Goal: Task Accomplishment & Management: Manage account settings

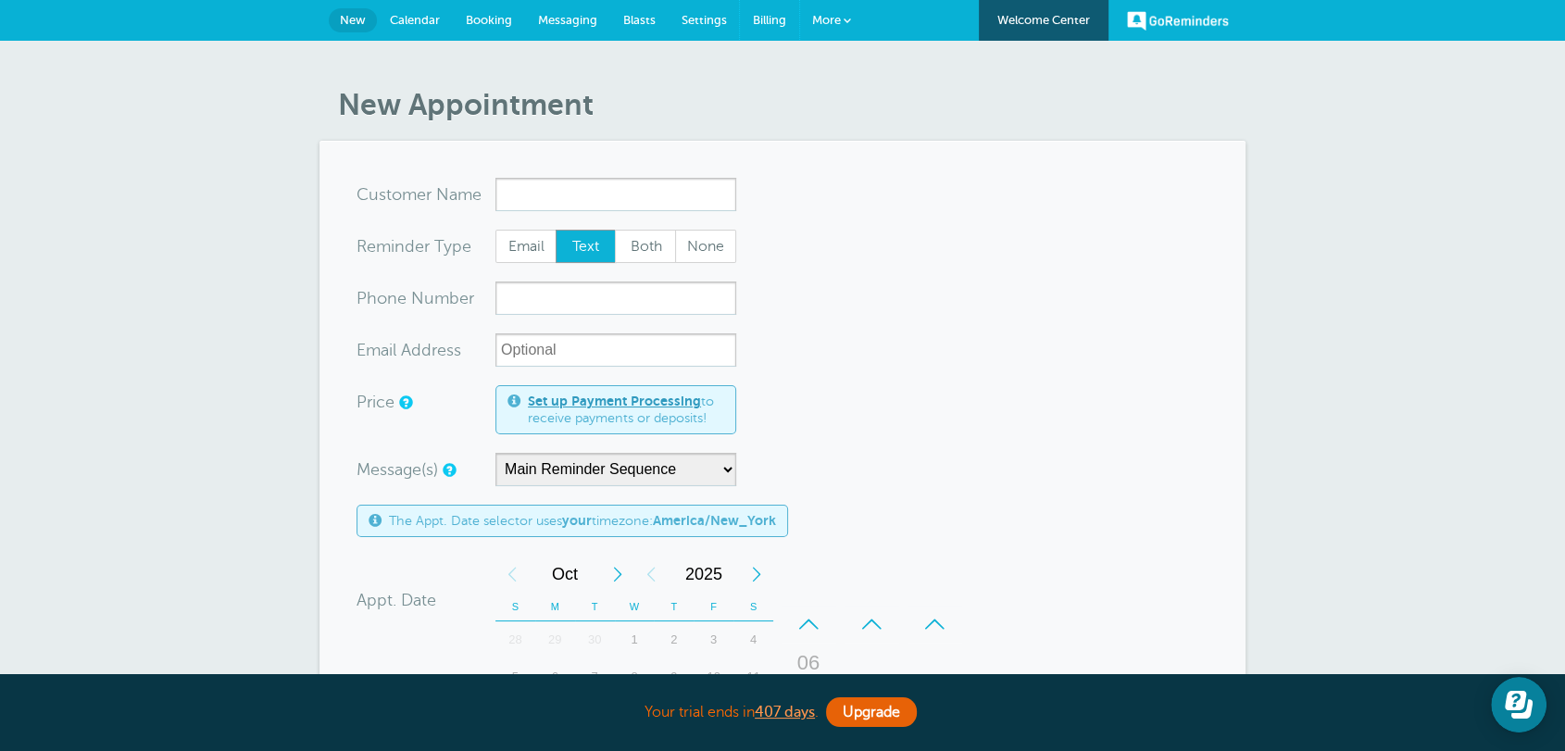
drag, startPoint x: 765, startPoint y: 14, endPoint x: 881, endPoint y: 132, distance: 166.3
click at [766, 14] on span "Billing" at bounding box center [769, 20] width 33 height 14
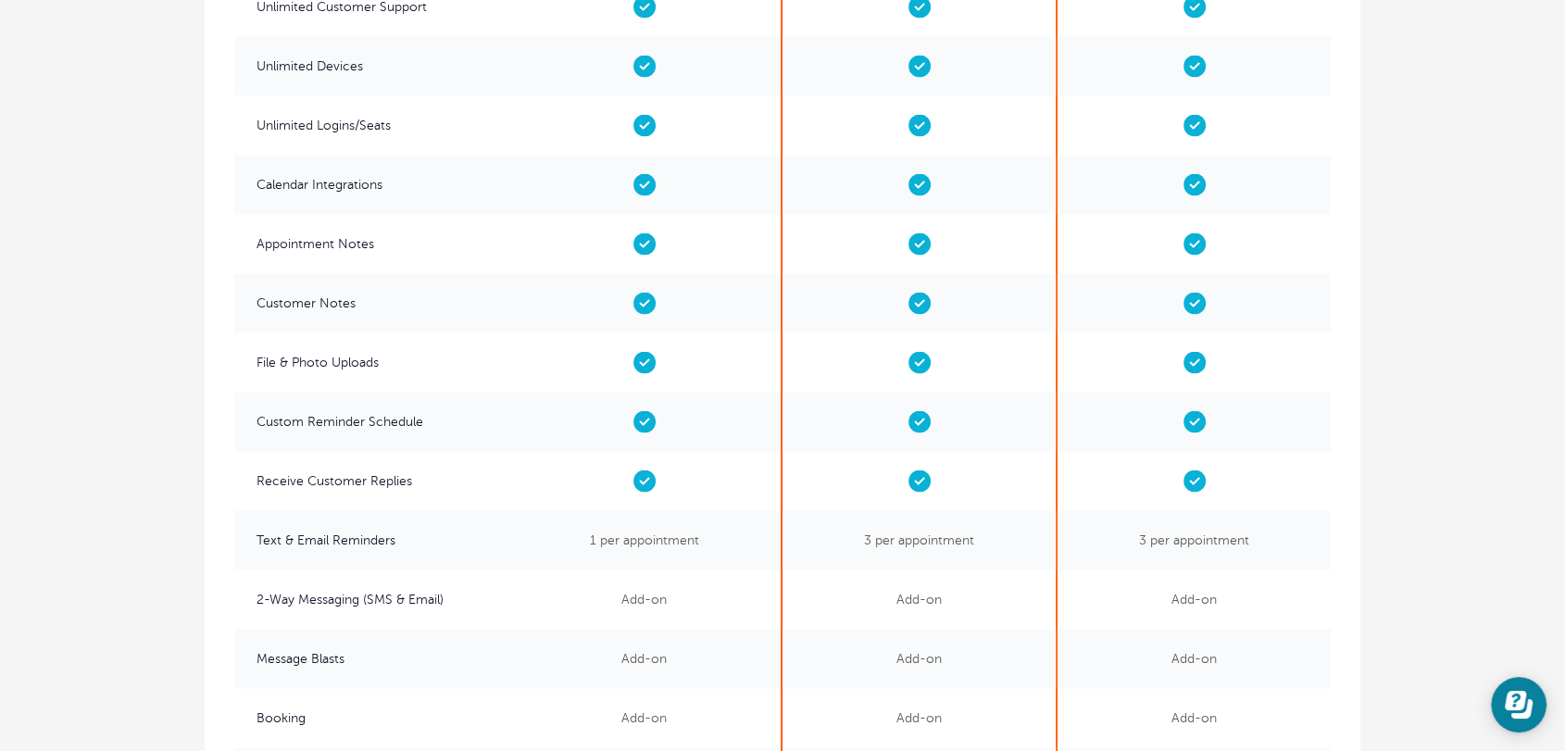
scroll to position [3841, 0]
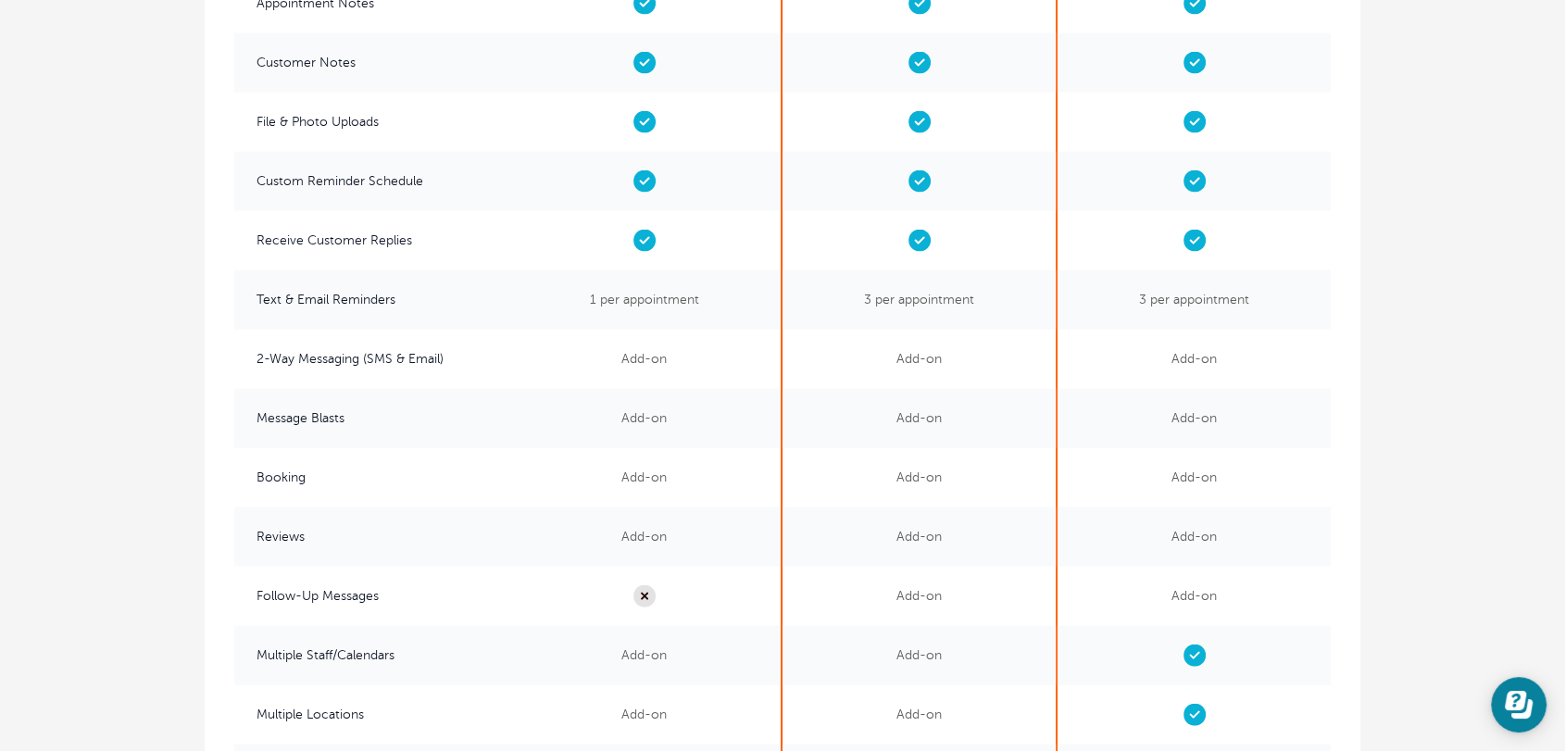
click at [338, 594] on span "Follow-Up Messages" at bounding box center [370, 596] width 273 height 59
copy div "Follow-Up Messages"
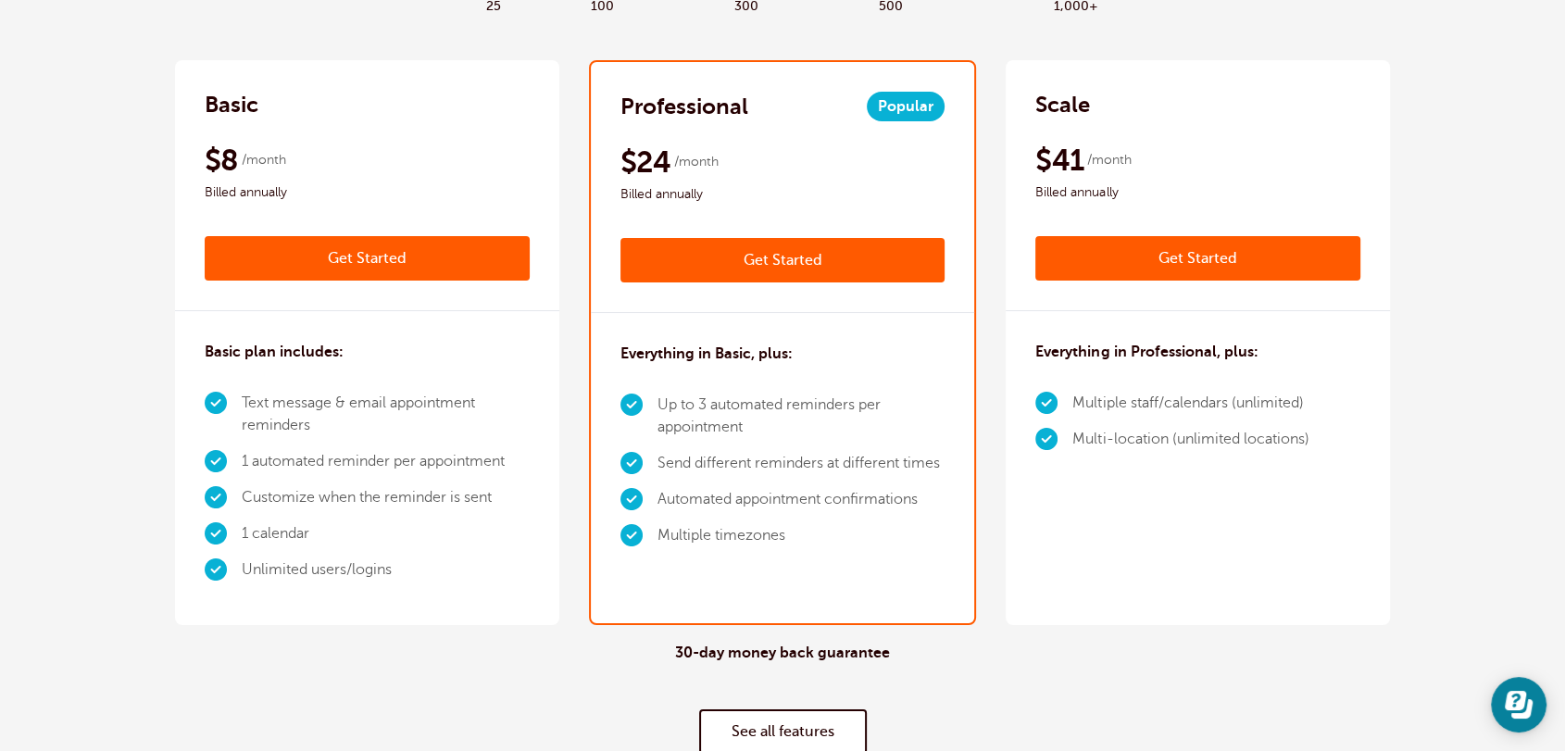
scroll to position [0, 0]
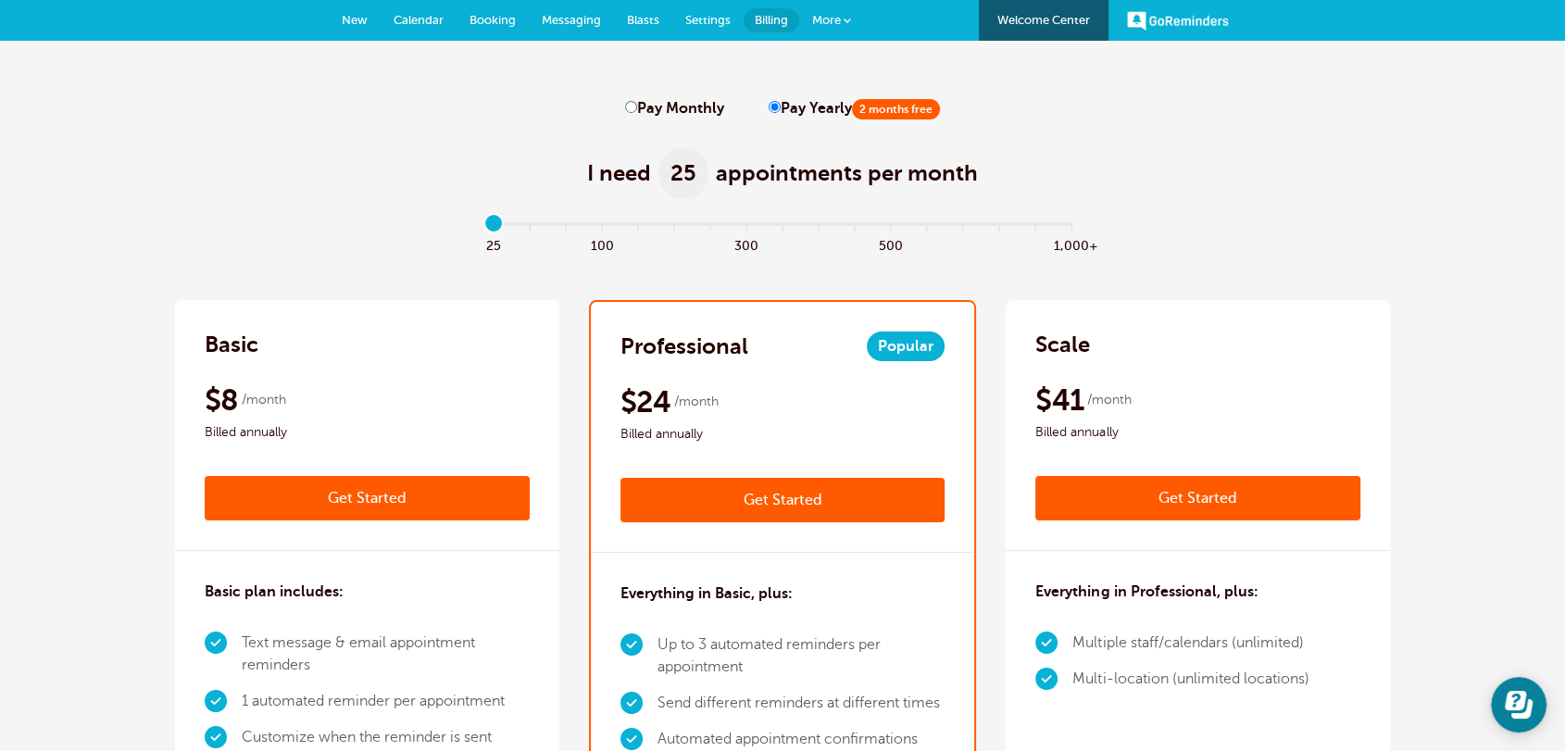
click at [363, 15] on span "New" at bounding box center [355, 20] width 26 height 14
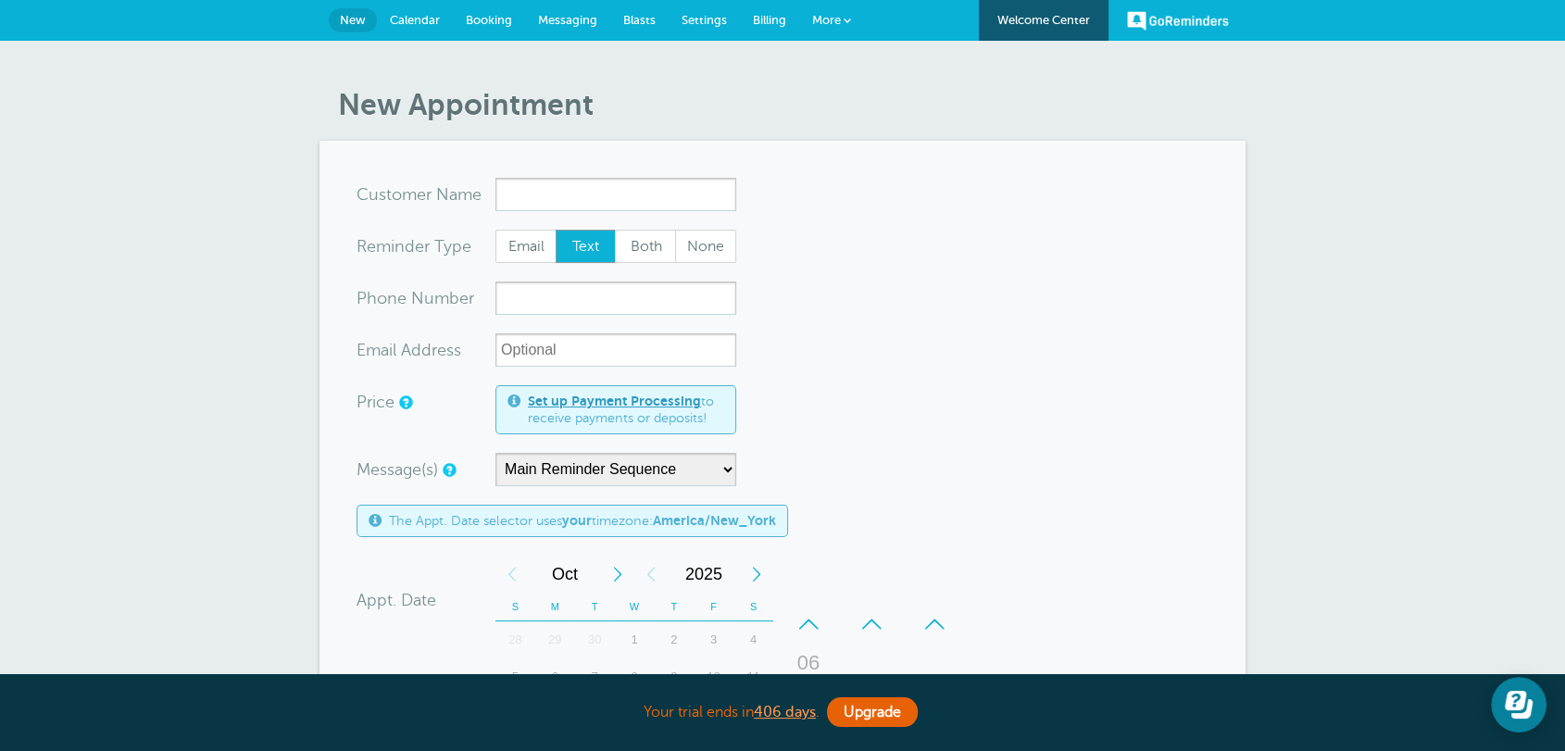
click at [1118, 392] on form "You are creating a new customer. To use an existing customer select one from th…" at bounding box center [782, 687] width 852 height 1018
click at [753, 23] on span "Billing" at bounding box center [769, 20] width 33 height 14
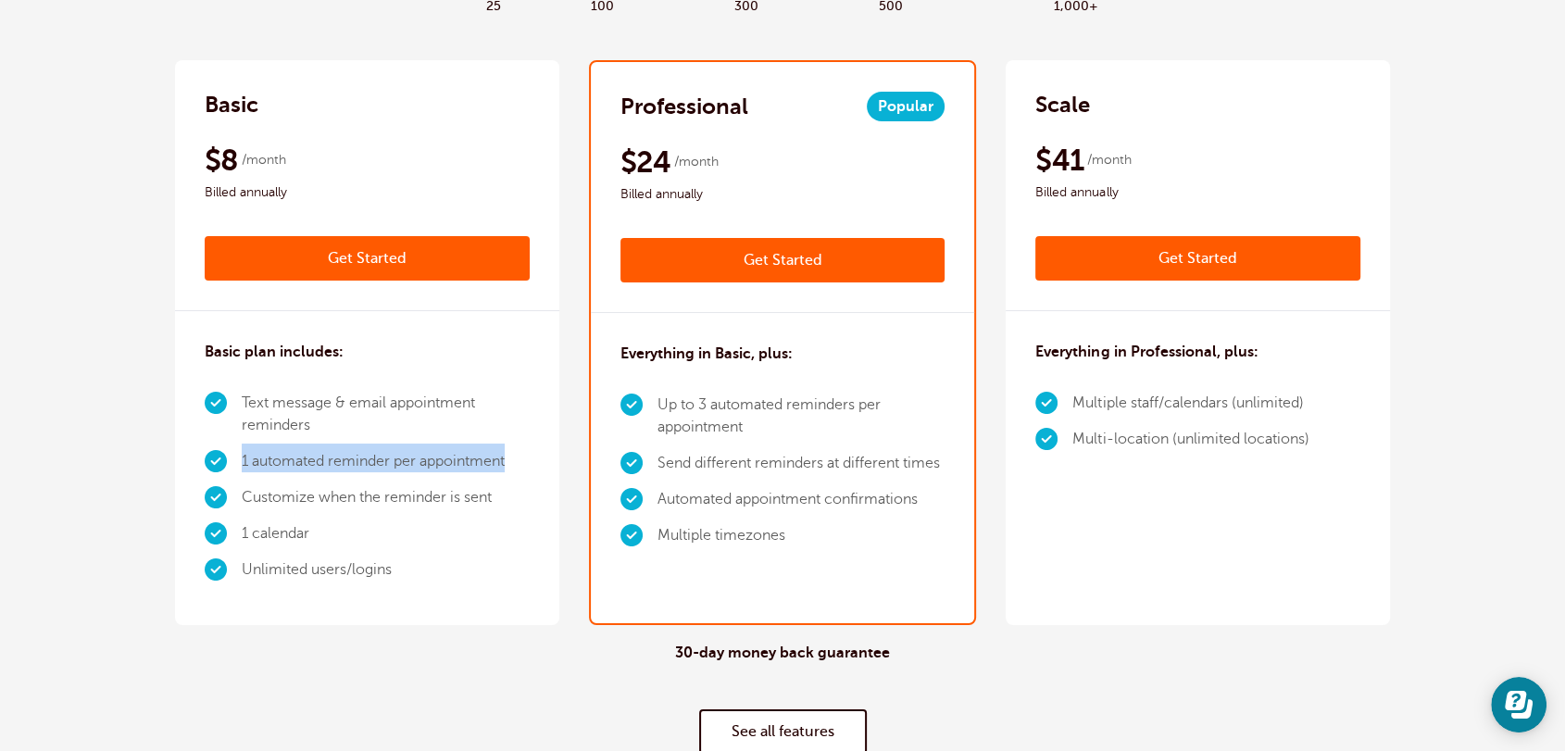
drag, startPoint x: 526, startPoint y: 458, endPoint x: 242, endPoint y: 476, distance: 284.8
click at [242, 476] on li "1 automated reminder per appointment" at bounding box center [386, 462] width 288 height 36
copy li "1 automated reminder per appointment"
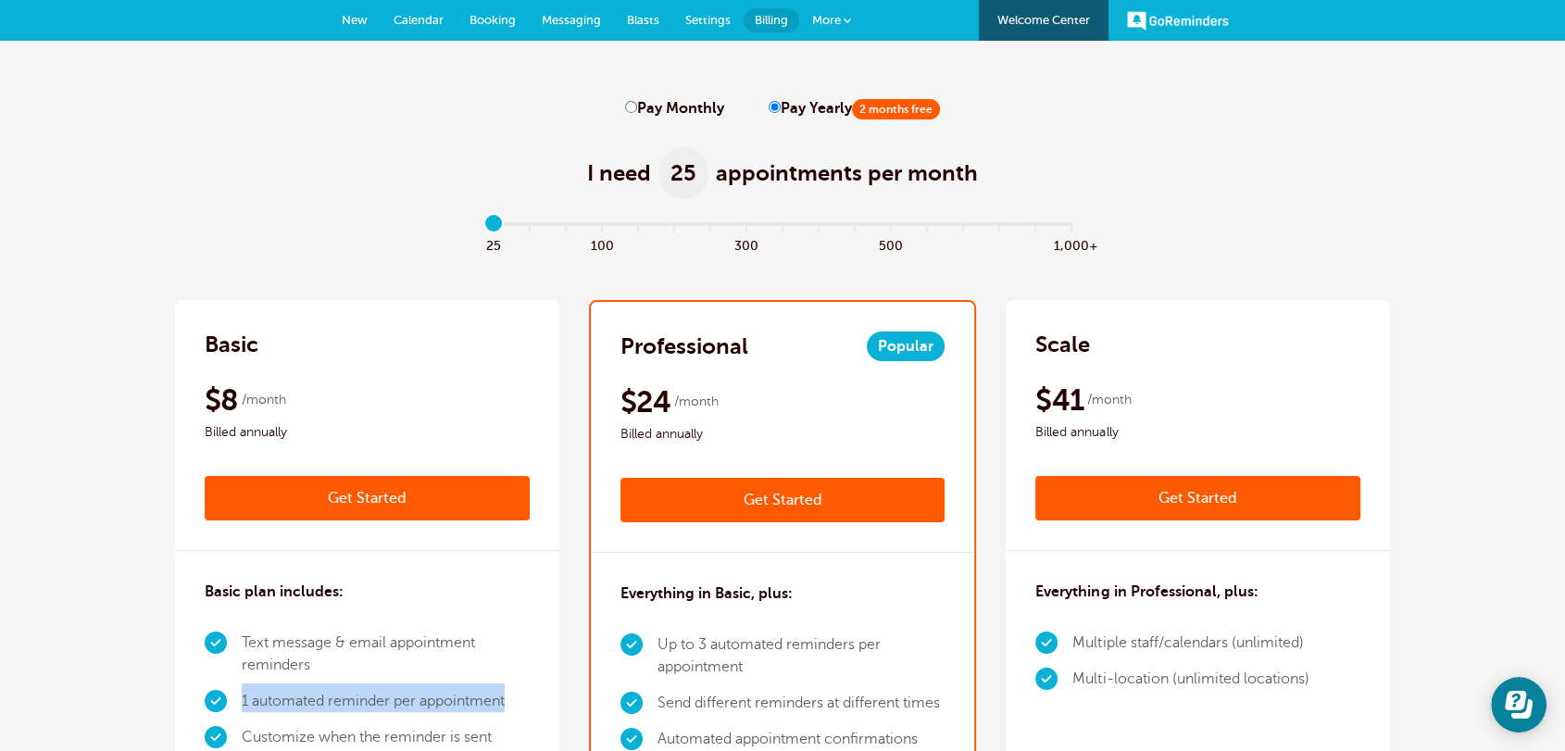
click at [347, 25] on span "New" at bounding box center [355, 20] width 26 height 14
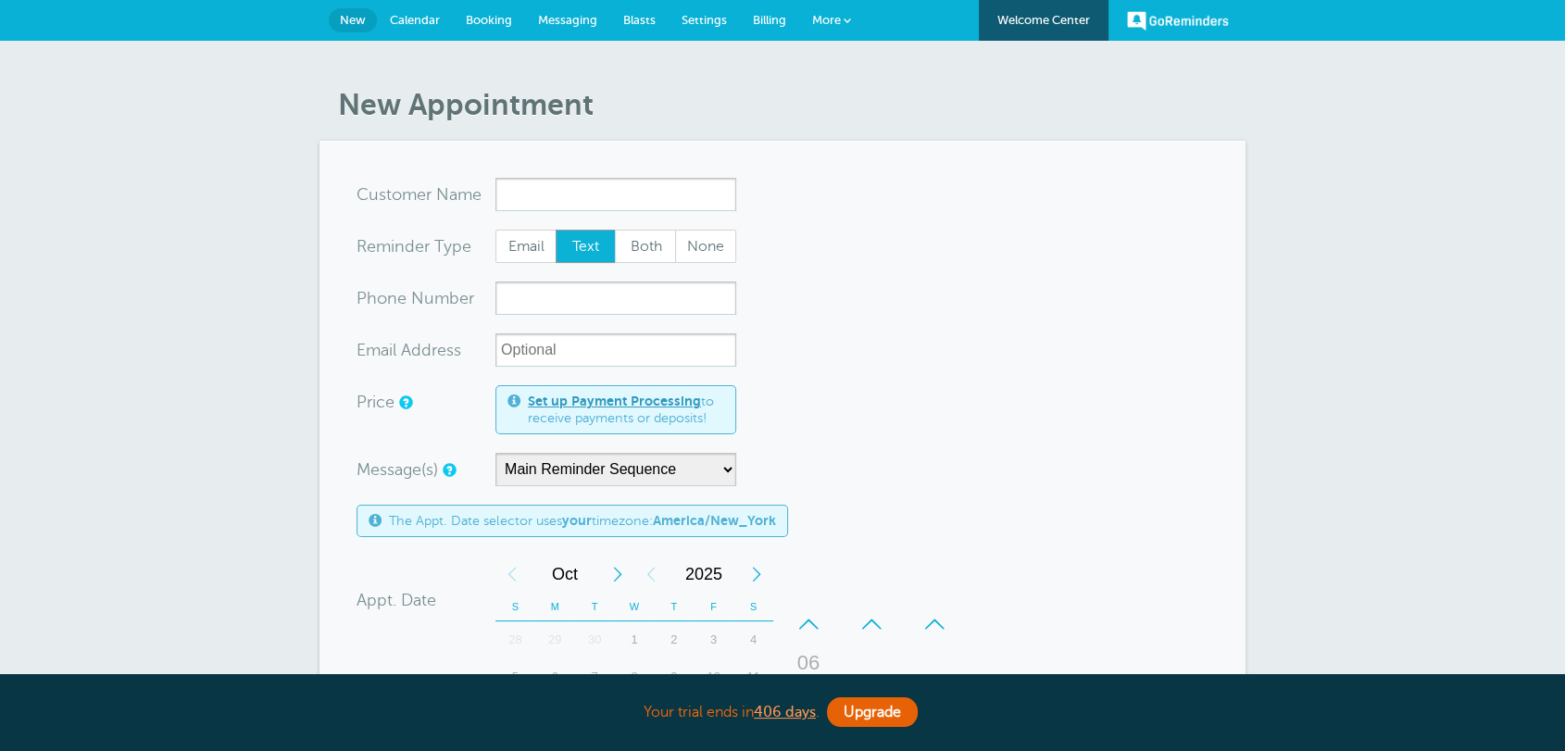
click at [954, 24] on div "GoReminders Welcome Center New Calendar Booking Messaging Blasts Settings Billi…" at bounding box center [782, 20] width 1565 height 41
click at [783, 17] on span "Billing" at bounding box center [769, 20] width 33 height 14
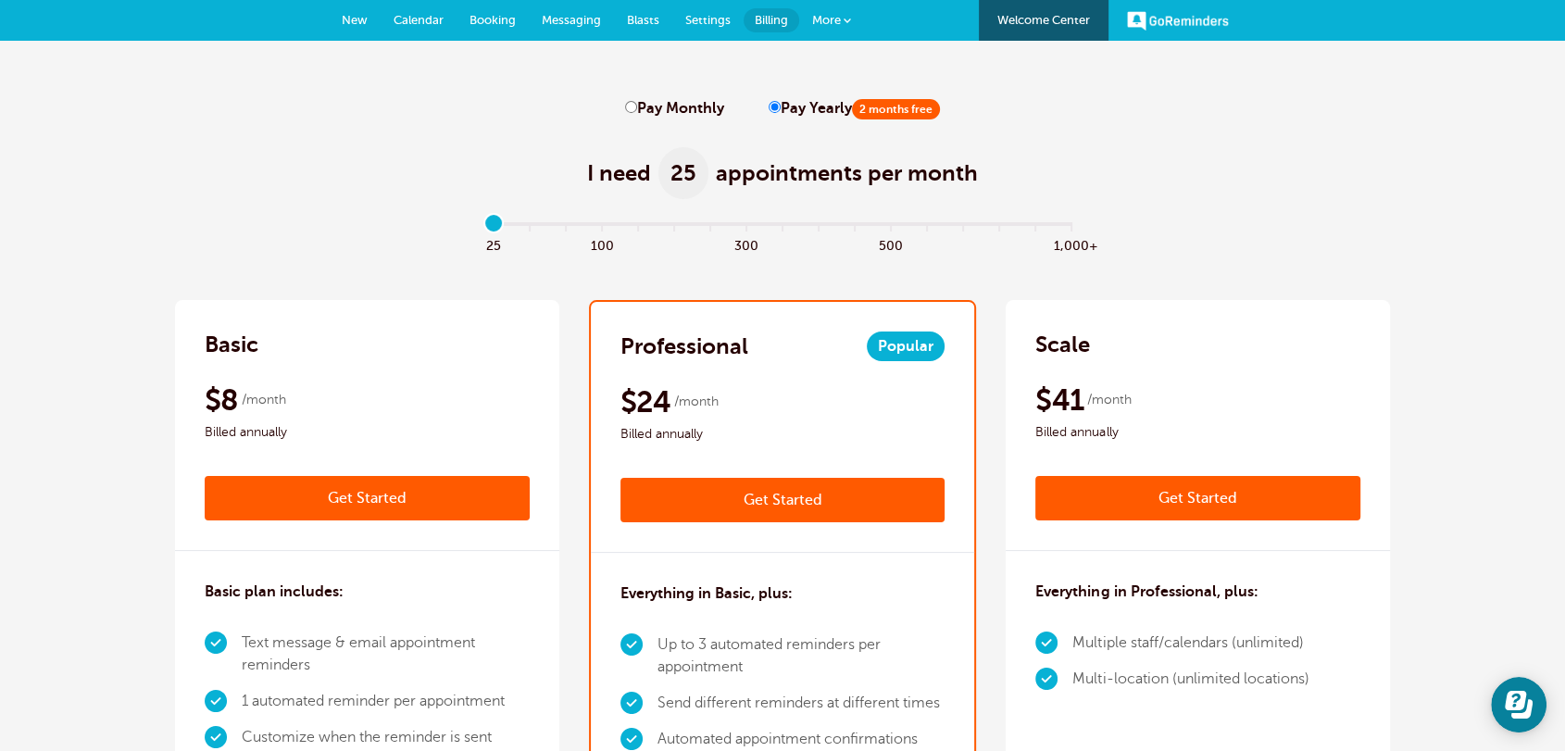
click at [635, 106] on input "Pay Monthly" at bounding box center [631, 107] width 12 height 12
radio input "true"
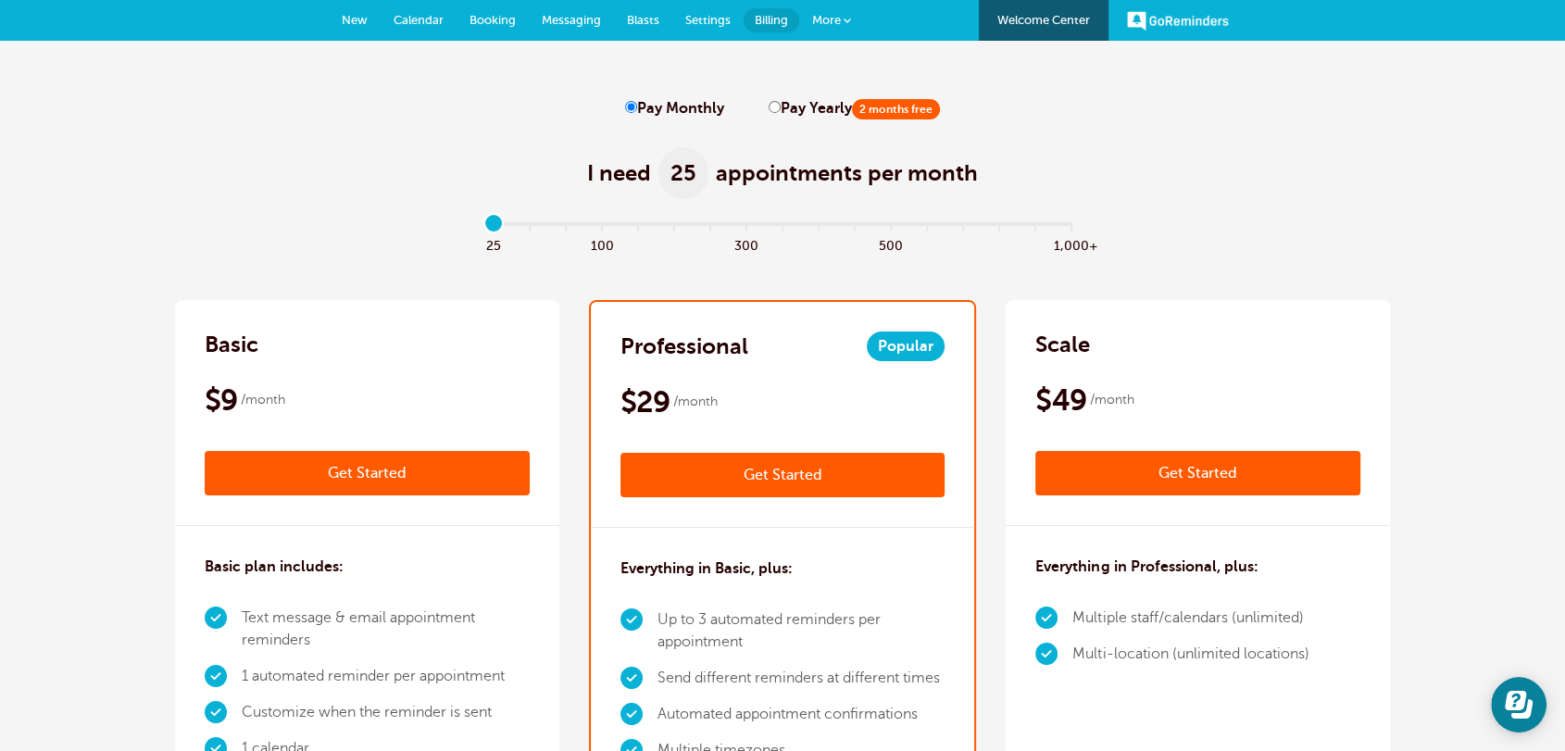
drag, startPoint x: 497, startPoint y: 231, endPoint x: 468, endPoint y: 229, distance: 29.8
click at [483, 229] on input "range" at bounding box center [782, 228] width 599 height 4
click at [847, 25] on link "More" at bounding box center [831, 21] width 65 height 42
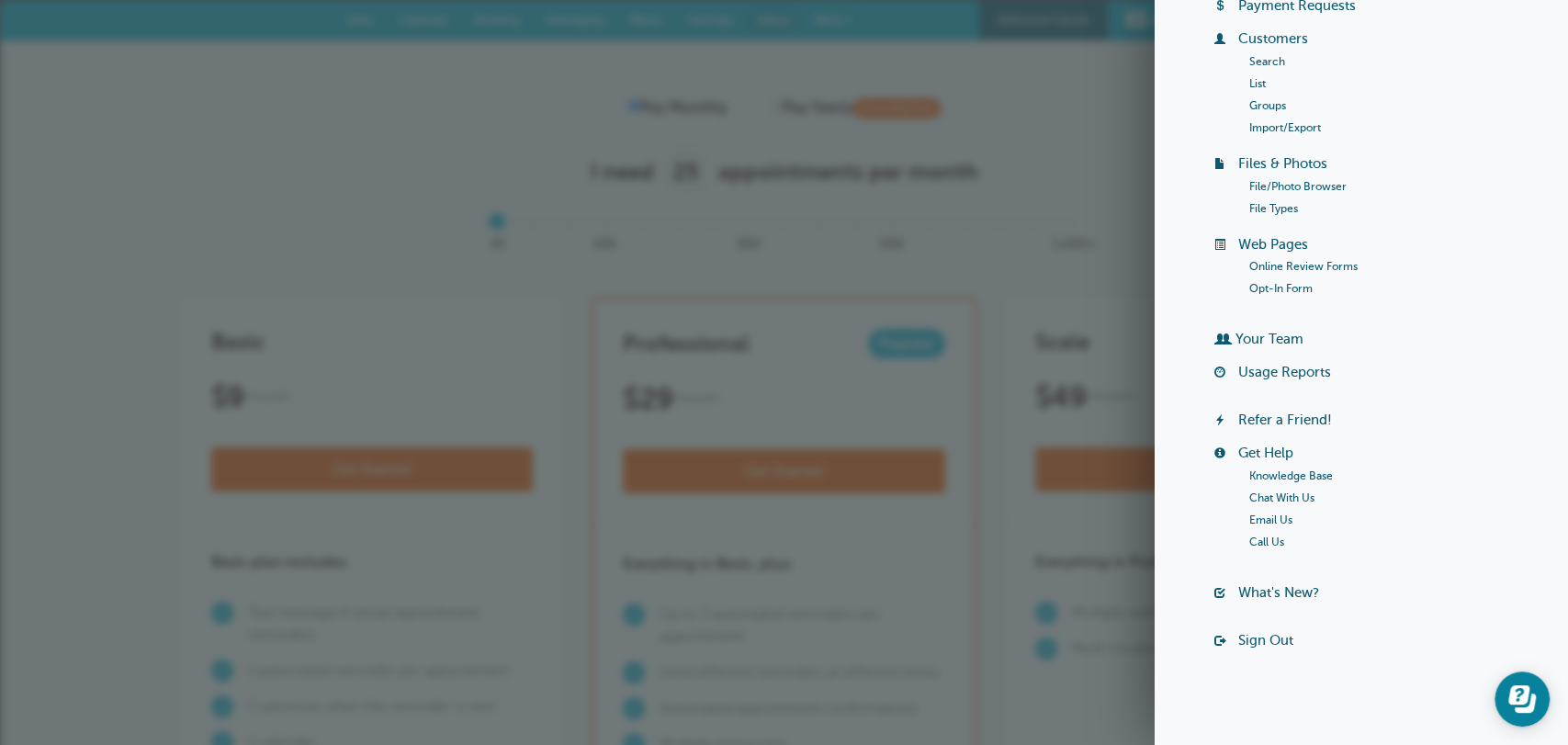
scroll to position [143, 0]
click at [1256, 639] on link "Sign Out" at bounding box center [1266, 637] width 56 height 15
